Goal: Information Seeking & Learning: Find specific fact

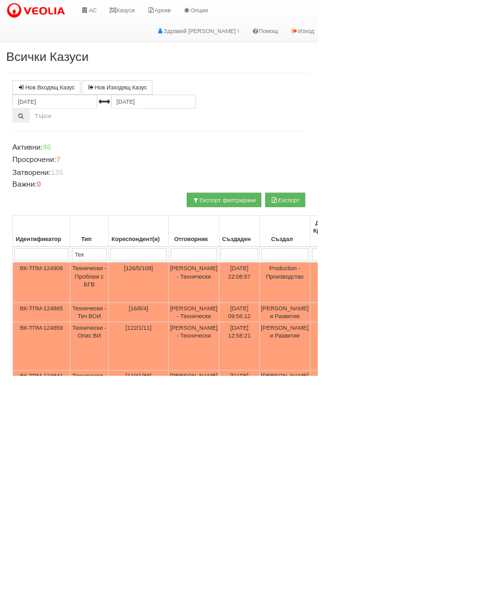
type input "Пр"
click at [204, 17] on link "Казуси" at bounding box center [191, 16] width 60 height 32
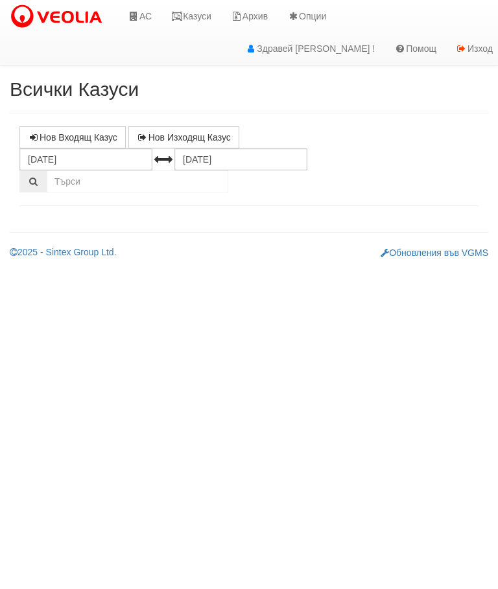
select select "10"
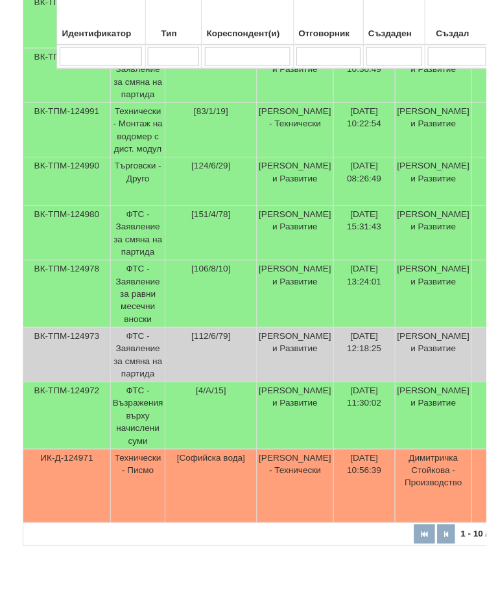
scroll to position [308, 0]
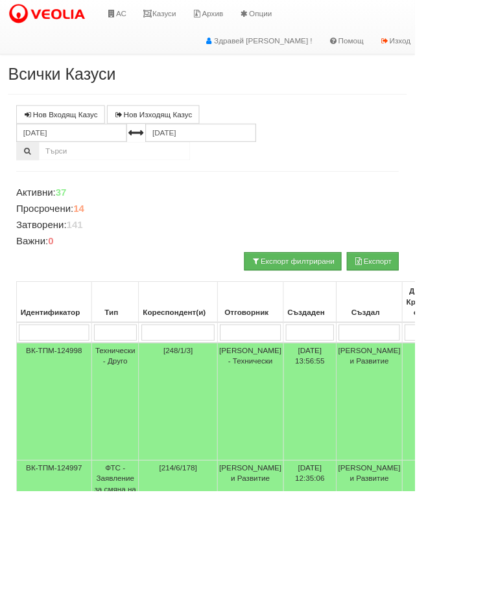
select select "20"
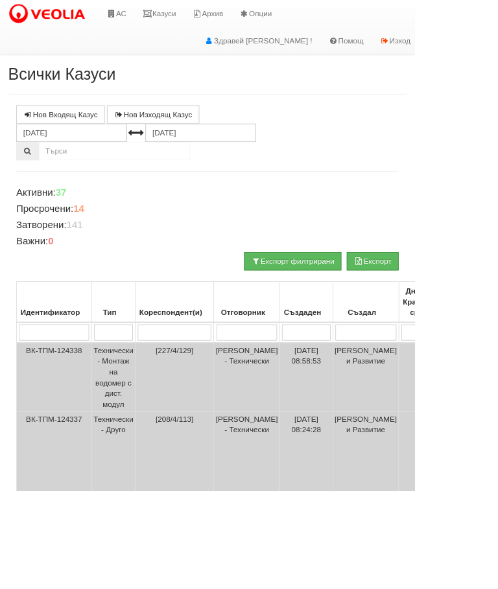
click at [211, 12] on link "Казуси" at bounding box center [191, 16] width 60 height 32
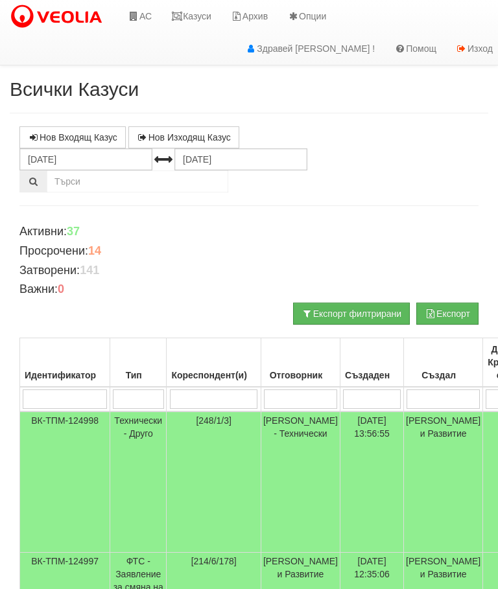
click at [145, 390] on input "search" at bounding box center [138, 399] width 51 height 19
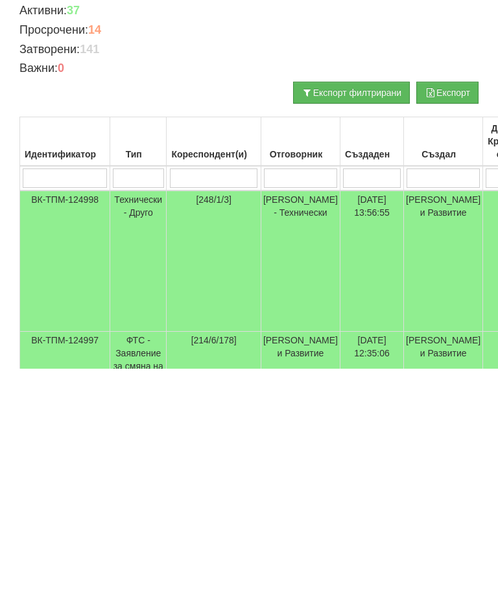
type input "Т"
type input "Те"
type input "Тех"
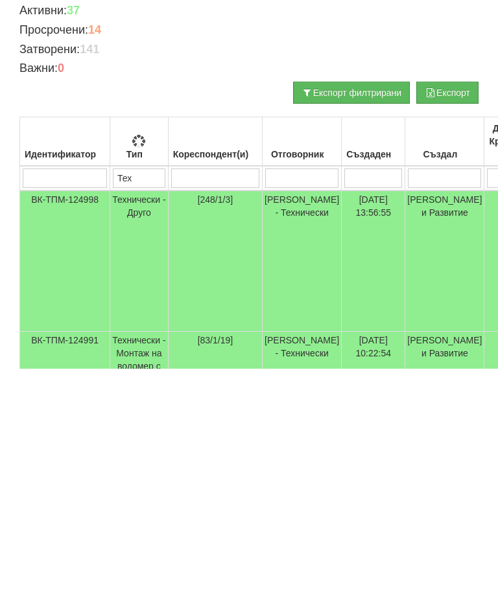
type input "Тех"
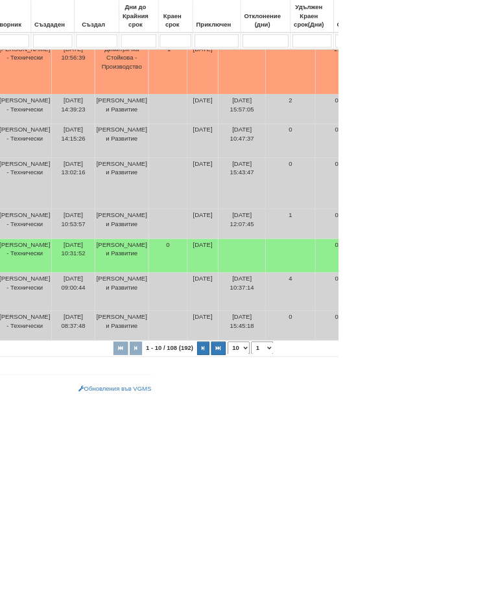
scroll to position [569, 286]
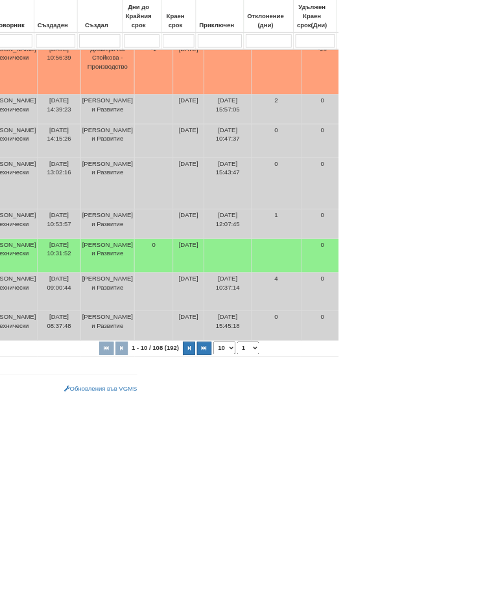
type input "Тех"
type input "П"
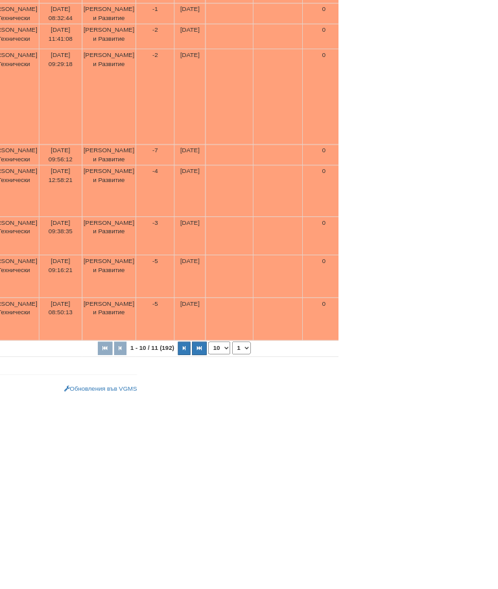
type input "Пр"
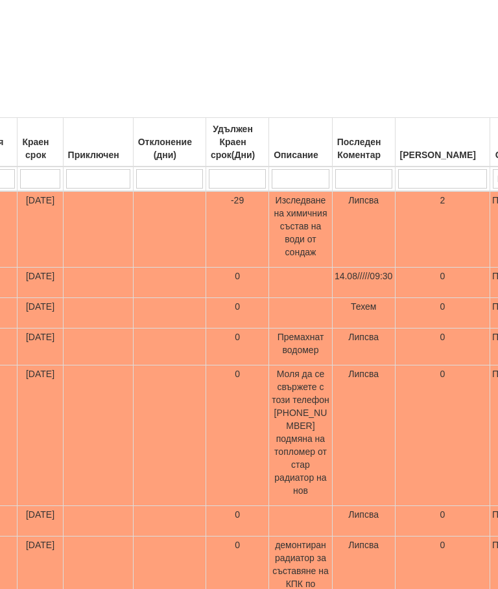
type input "Пр"
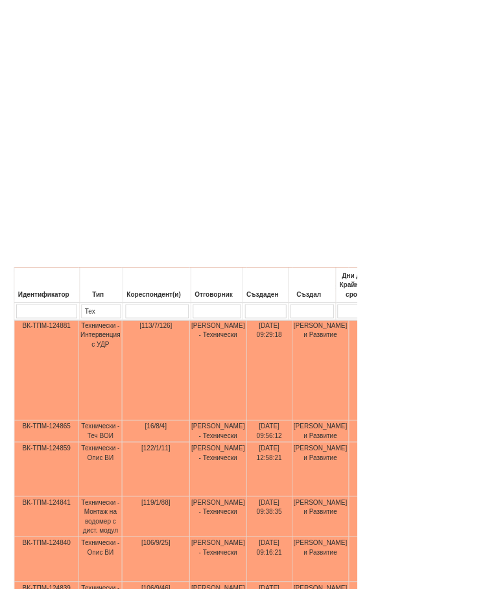
scroll to position [595, 0]
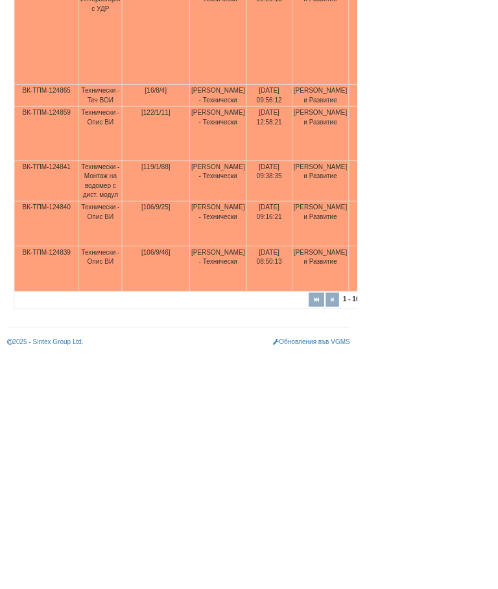
type input "Пр"
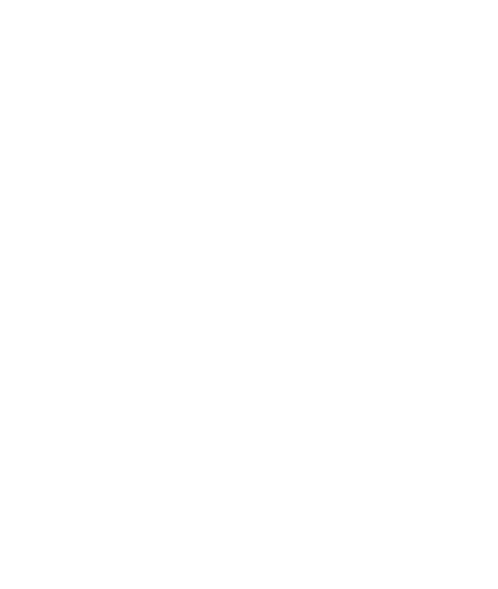
select select "2"
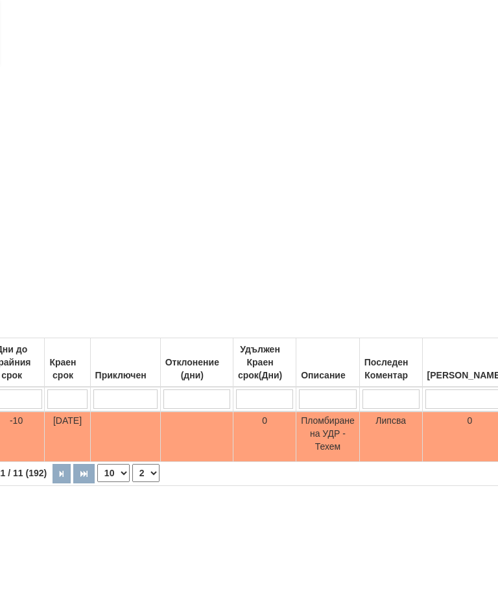
scroll to position [0, 511]
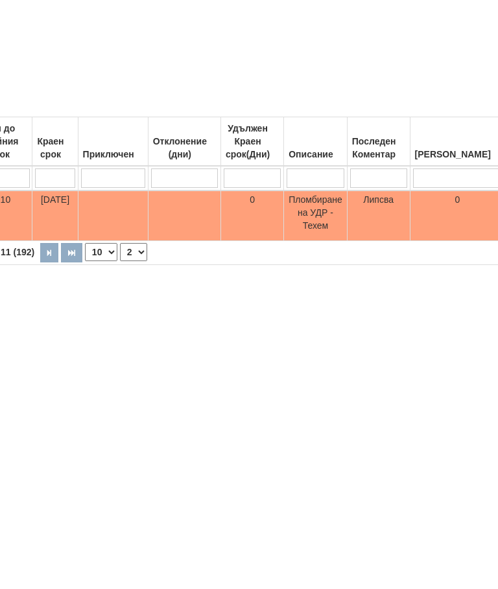
type input "П"
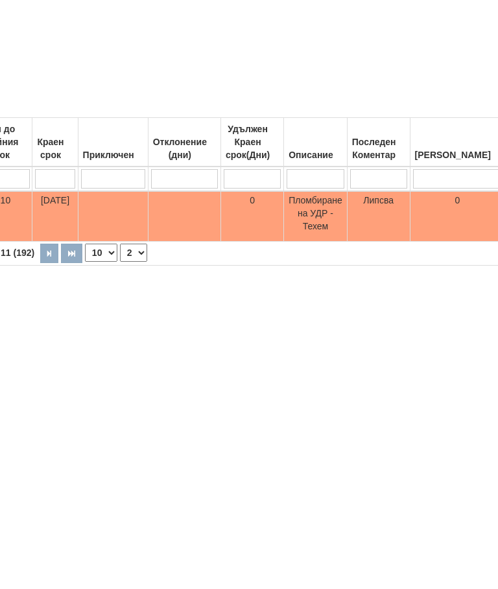
type input "П"
select select "1"
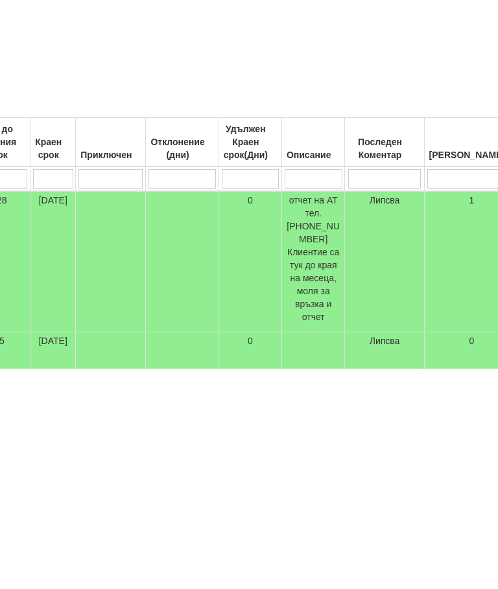
type input "Ак"
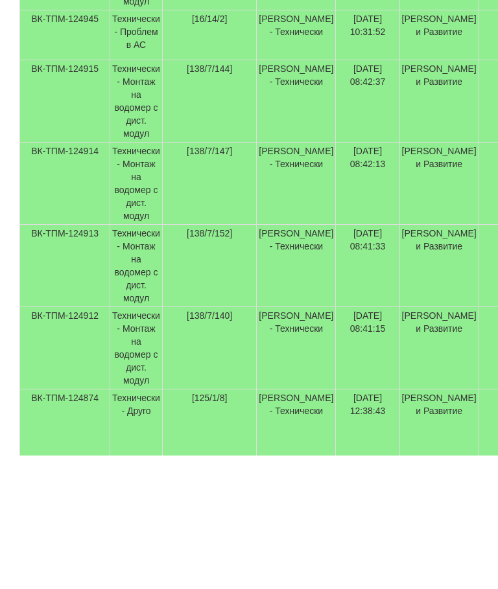
scroll to position [501, 0]
